Goal: Navigation & Orientation: Find specific page/section

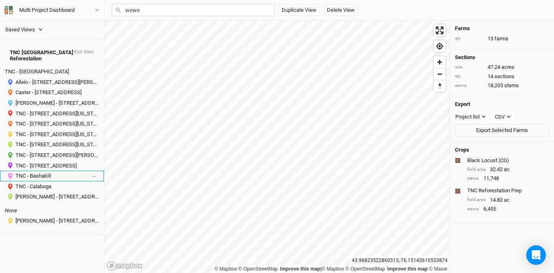
click at [54, 173] on div "TNC - Bashakill" at bounding box center [50, 176] width 71 height 7
click at [323, 91] on icon at bounding box center [323, 93] width 4 height 4
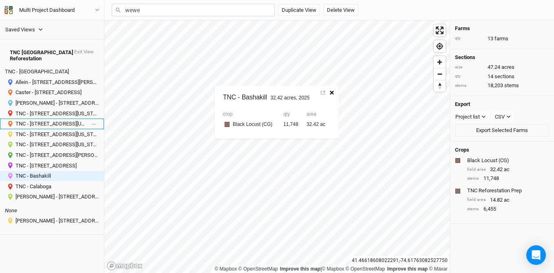
click at [80, 121] on div "TNC - [STREET_ADDRESS][US_STATE]" at bounding box center [50, 124] width 71 height 7
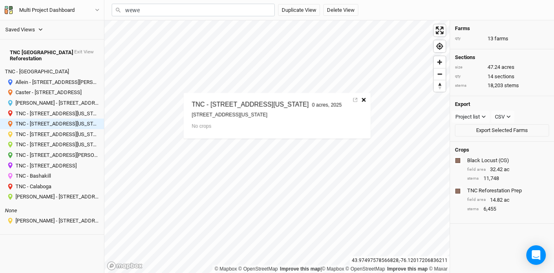
click at [368, 102] on button "button" at bounding box center [363, 100] width 9 height 11
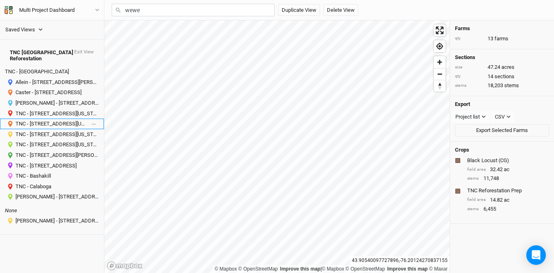
click at [56, 121] on div "TNC - [STREET_ADDRESS][US_STATE]" at bounding box center [50, 124] width 71 height 7
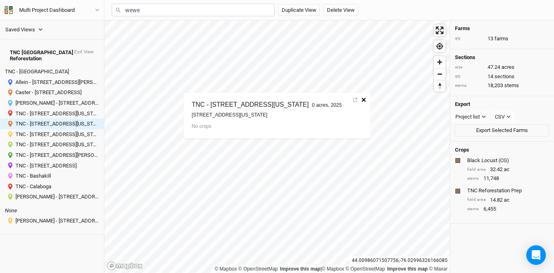
click at [366, 101] on icon "button" at bounding box center [364, 100] width 4 height 4
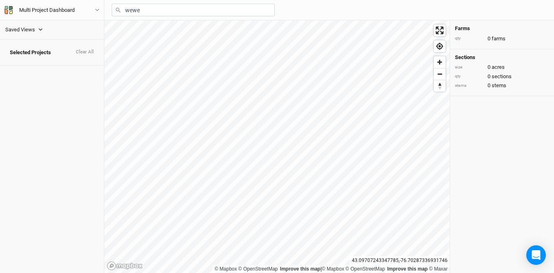
click at [25, 30] on div "Saved Views" at bounding box center [20, 30] width 30 height 8
click at [25, 62] on div "TNC [GEOGRAPHIC_DATA] Reforestation" at bounding box center [54, 63] width 84 height 7
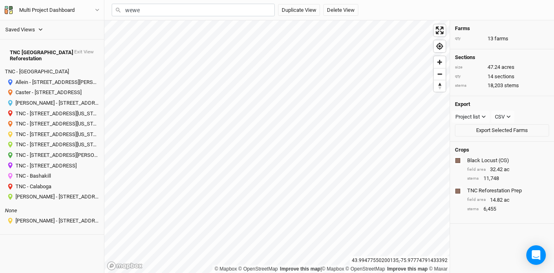
click at [244, 13] on div "Saved Views PA Projects EAP Farms TNC [GEOGRAPHIC_DATA] Reforestation TNC [GEOG…" at bounding box center [277, 136] width 554 height 273
click at [48, 173] on div "TNC - Bashakill" at bounding box center [50, 176] width 71 height 7
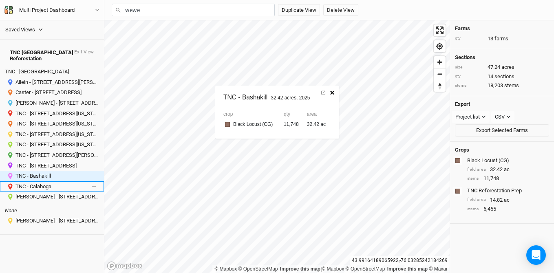
click at [45, 183] on div "TNC - Calaboga" at bounding box center [50, 186] width 71 height 7
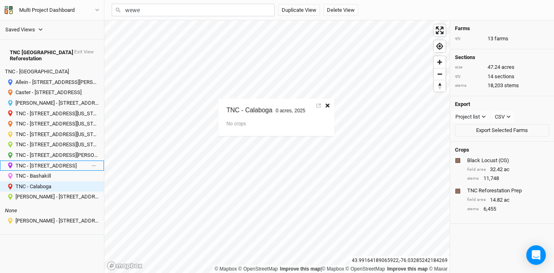
click at [47, 163] on div "TNC - [STREET_ADDRESS]" at bounding box center [50, 166] width 71 height 7
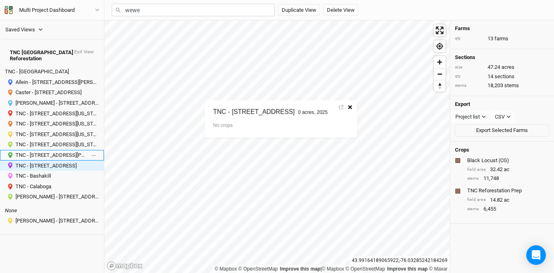
click at [46, 152] on div "TNC - [STREET_ADDRESS][PERSON_NAME][US_STATE]" at bounding box center [50, 155] width 71 height 7
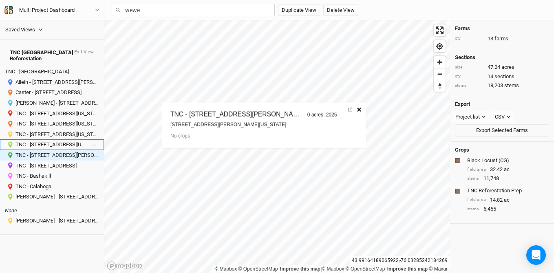
click at [45, 141] on div "TNC - [STREET_ADDRESS][US_STATE][US_STATE]" at bounding box center [50, 144] width 71 height 7
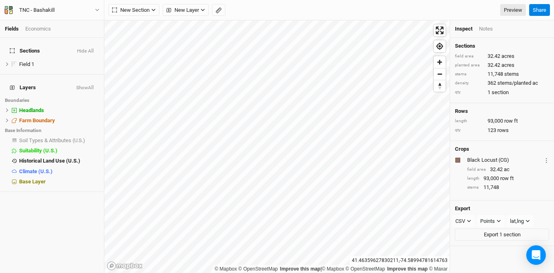
click at [197, 0] on html "Fields Economics Sections Hide All Field 1 hide Layers Show All Boundaries Head…" at bounding box center [277, 136] width 554 height 273
click at [267, 20] on div "Fields Economics Sections Hide All Field 1 hide Layers Show All Boundaries Head…" at bounding box center [277, 136] width 554 height 273
